Goal: Answer question/provide support

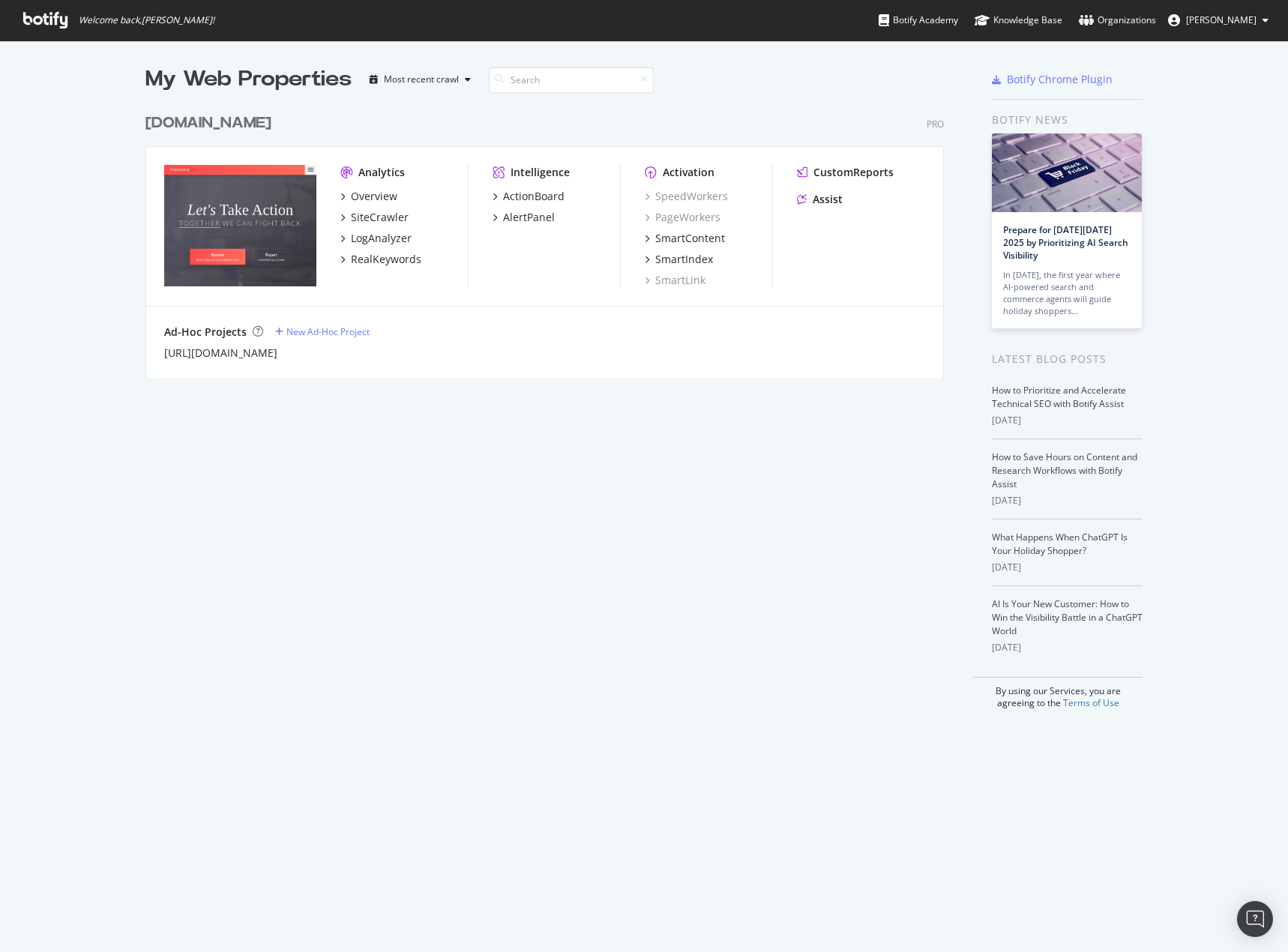
scroll to position [941, 1265]
click at [825, 198] on div "Assist" at bounding box center [828, 199] width 30 height 15
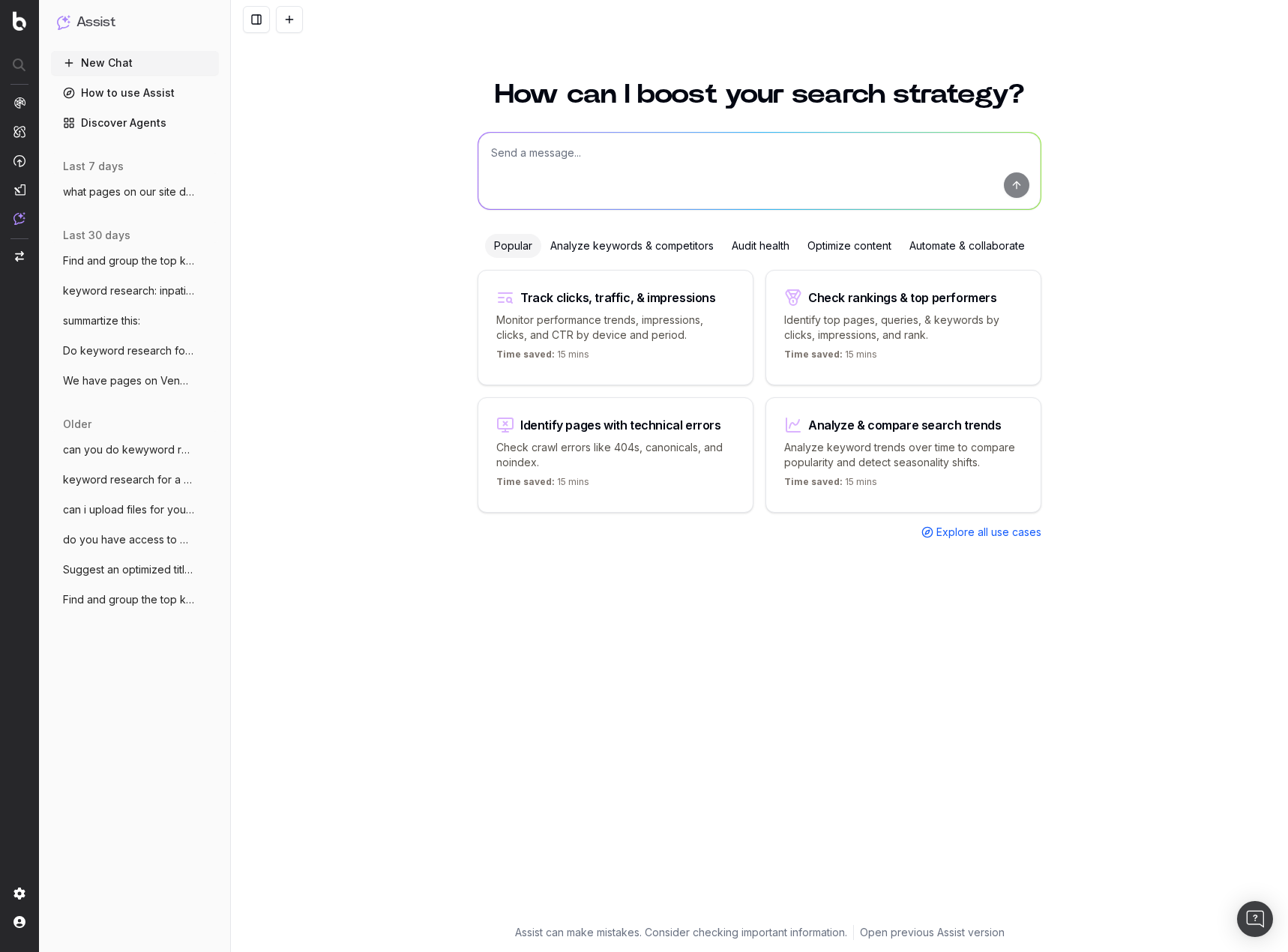
click at [172, 263] on span "Find and group the top keywords for sta" at bounding box center [129, 261] width 132 height 15
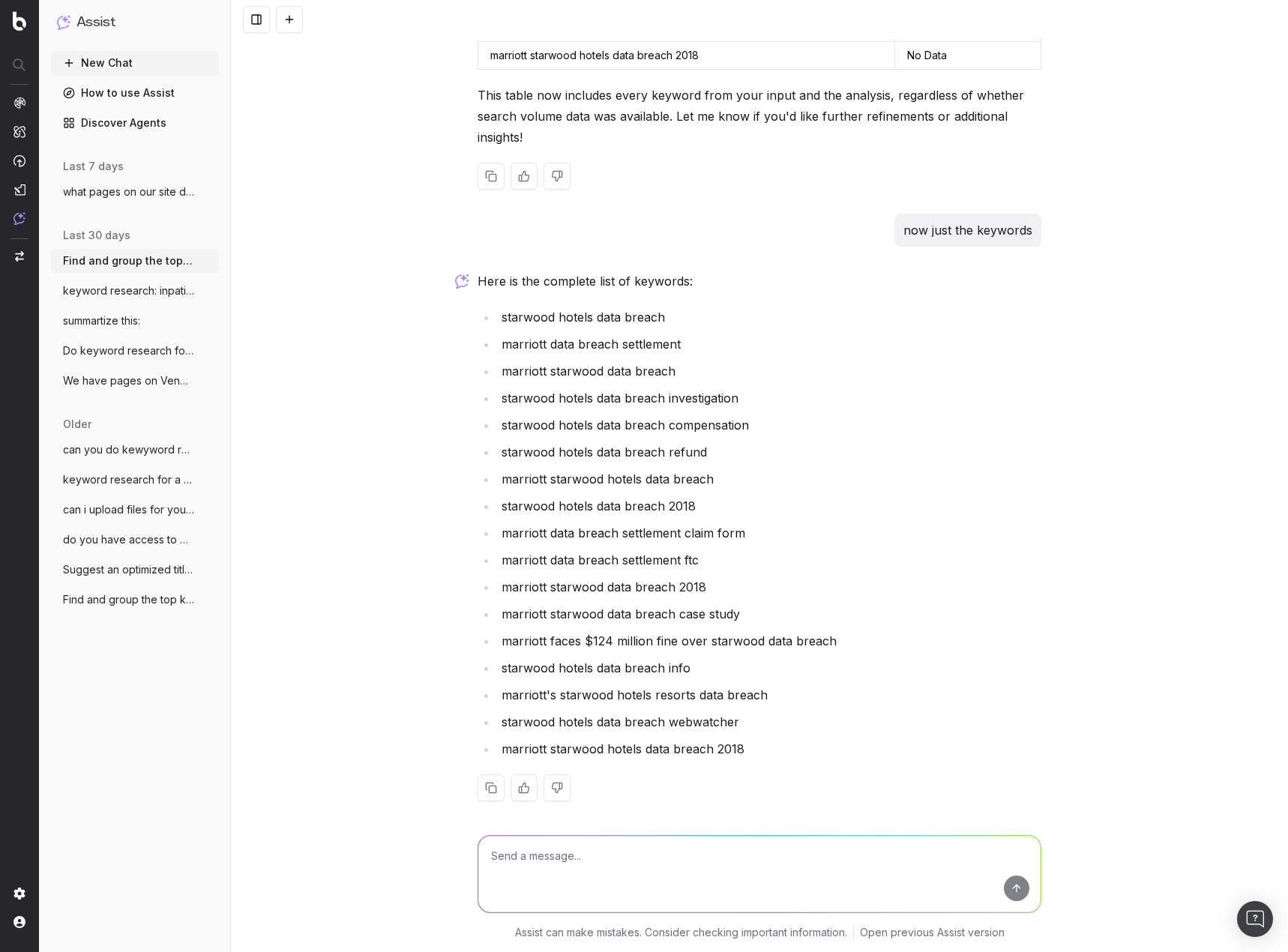
scroll to position [4039, 0]
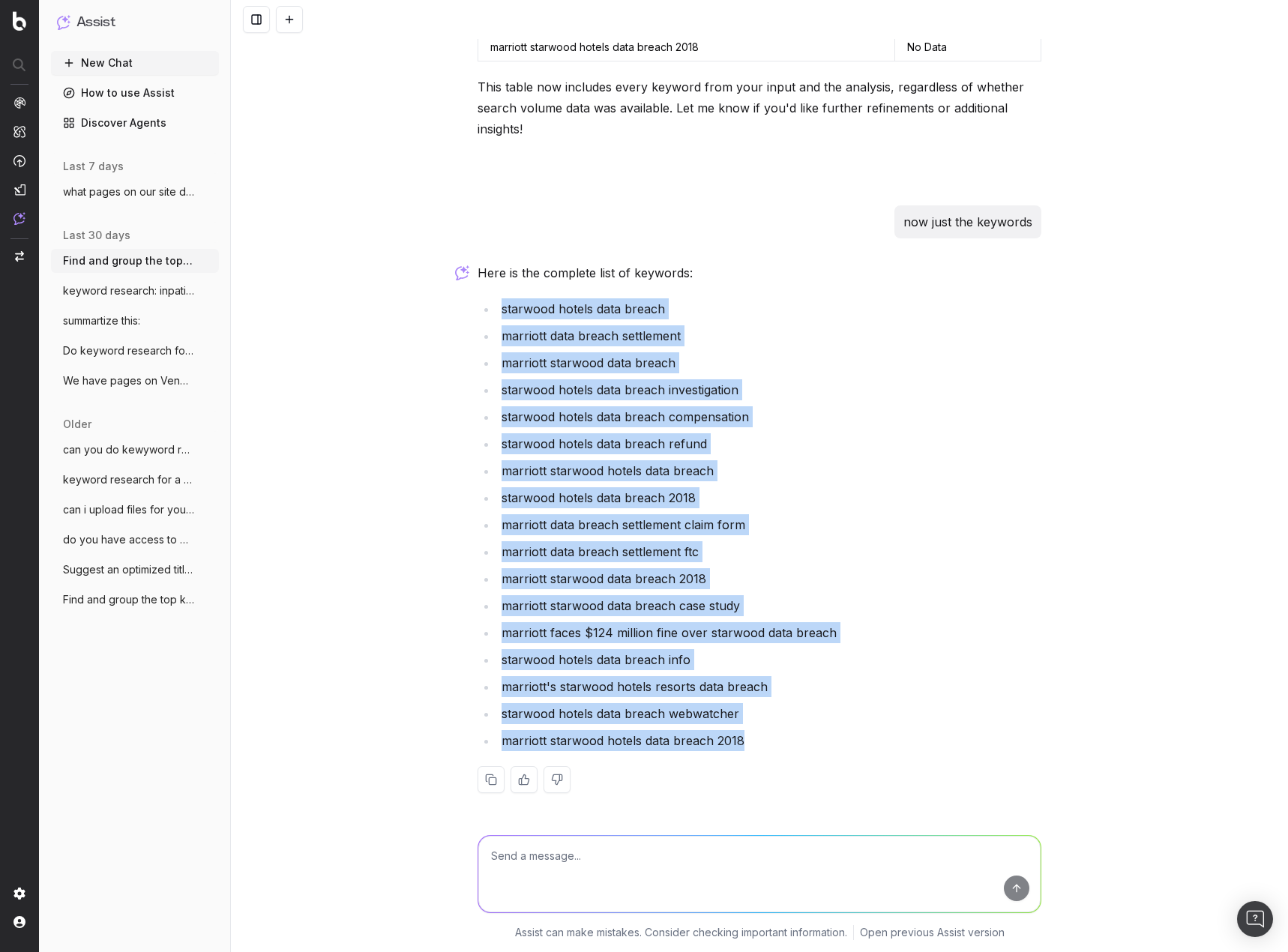
drag, startPoint x: 738, startPoint y: 739, endPoint x: 477, endPoint y: 301, distance: 509.9
click at [478, 301] on ul "starwood hotels data breach marriott data breach settlement marriott starwood d…" at bounding box center [759, 525] width 564 height 453
copy ul "starwood hotels data breach marriott data breach settlement marriott starwood d…"
